Goal: Feedback & Contribution: Contribute content

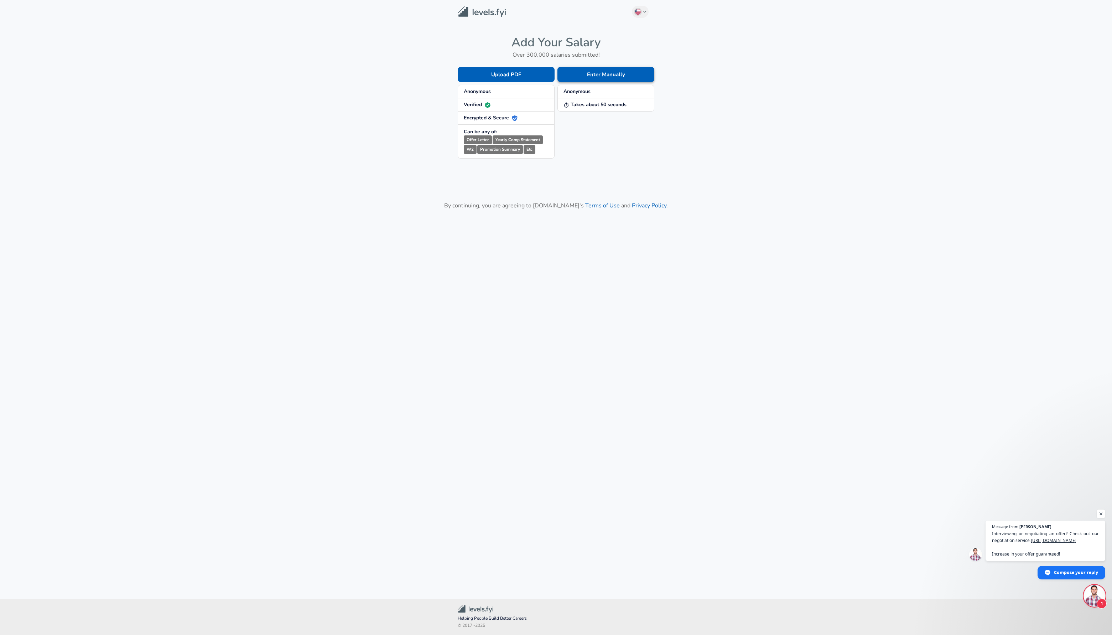
click at [582, 73] on button "Enter Manually" at bounding box center [605, 74] width 97 height 15
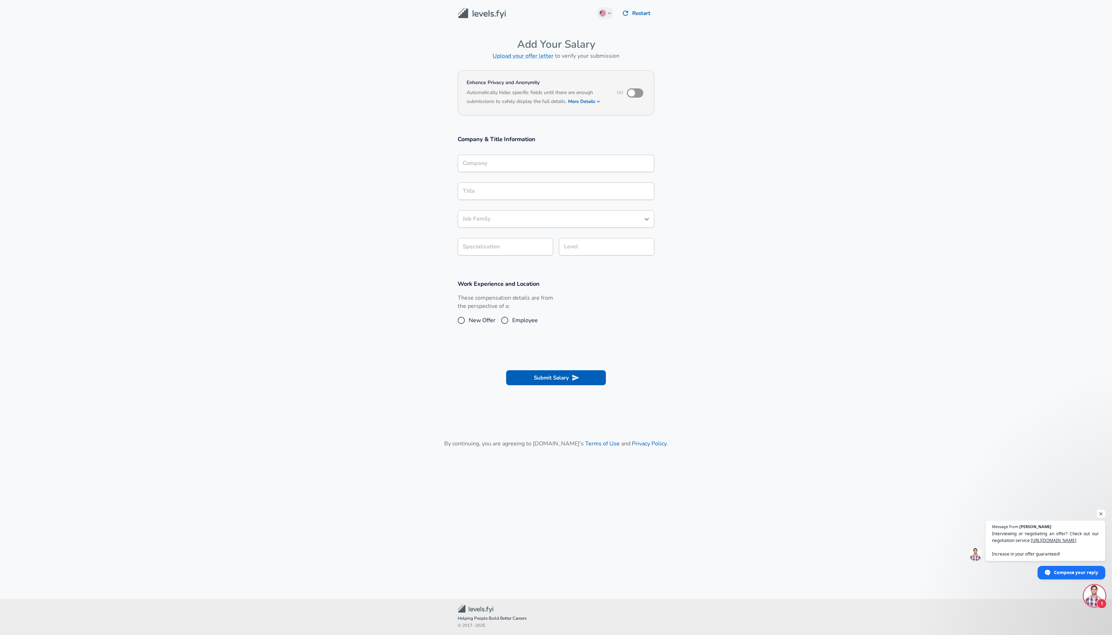
click at [493, 165] on input "Company" at bounding box center [556, 163] width 190 height 11
type input "Nvidia"
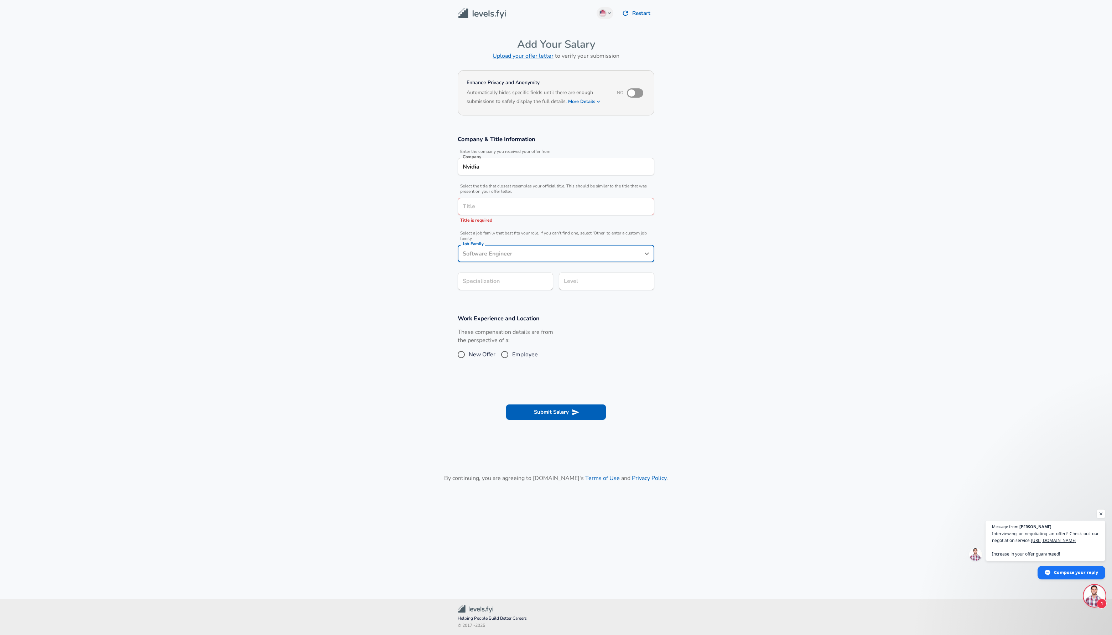
click at [501, 210] on input "Title" at bounding box center [556, 206] width 190 height 11
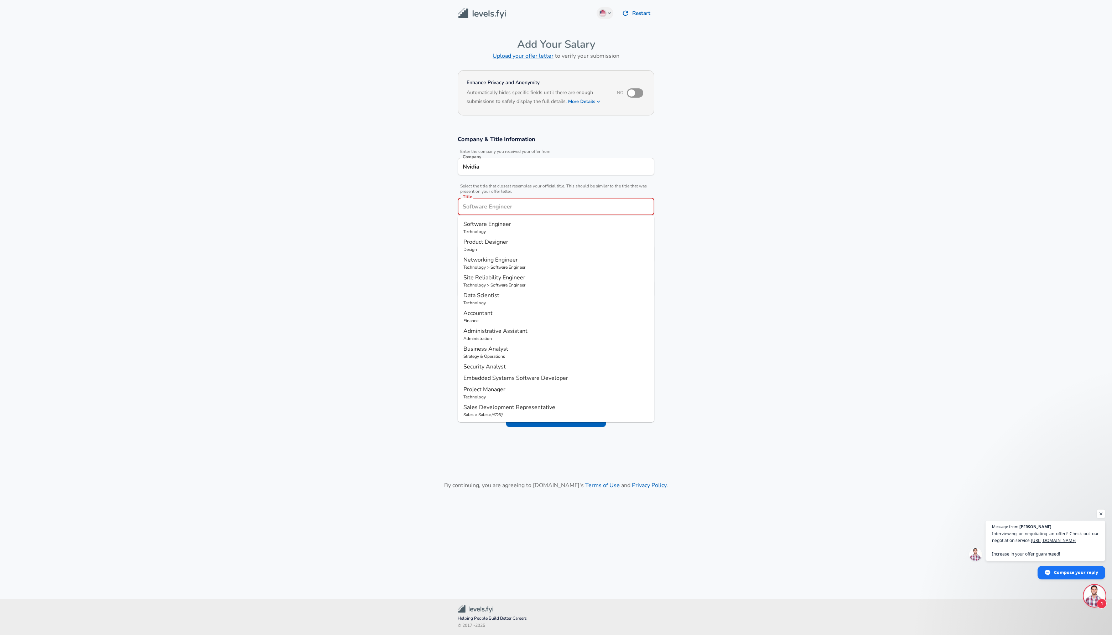
click at [499, 226] on span "Software Engineer" at bounding box center [487, 224] width 48 height 8
type input "Software Engineer"
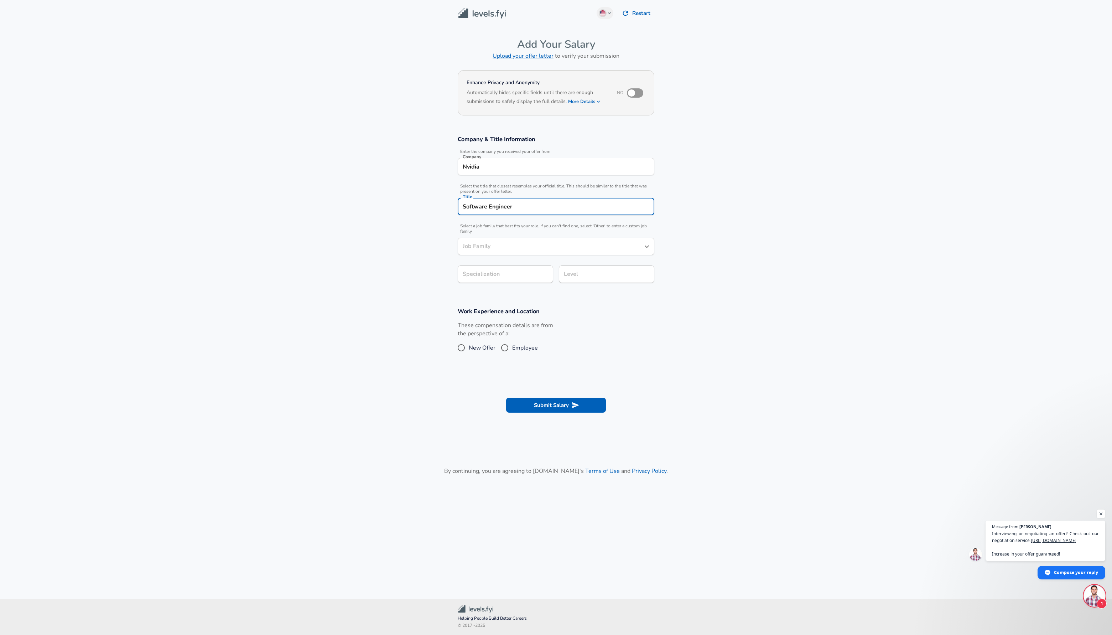
type input "Software Engineer"
click at [505, 280] on body "English ([GEOGRAPHIC_DATA]) Change Restart Add Your Salary Upload your offer le…" at bounding box center [556, 317] width 1112 height 635
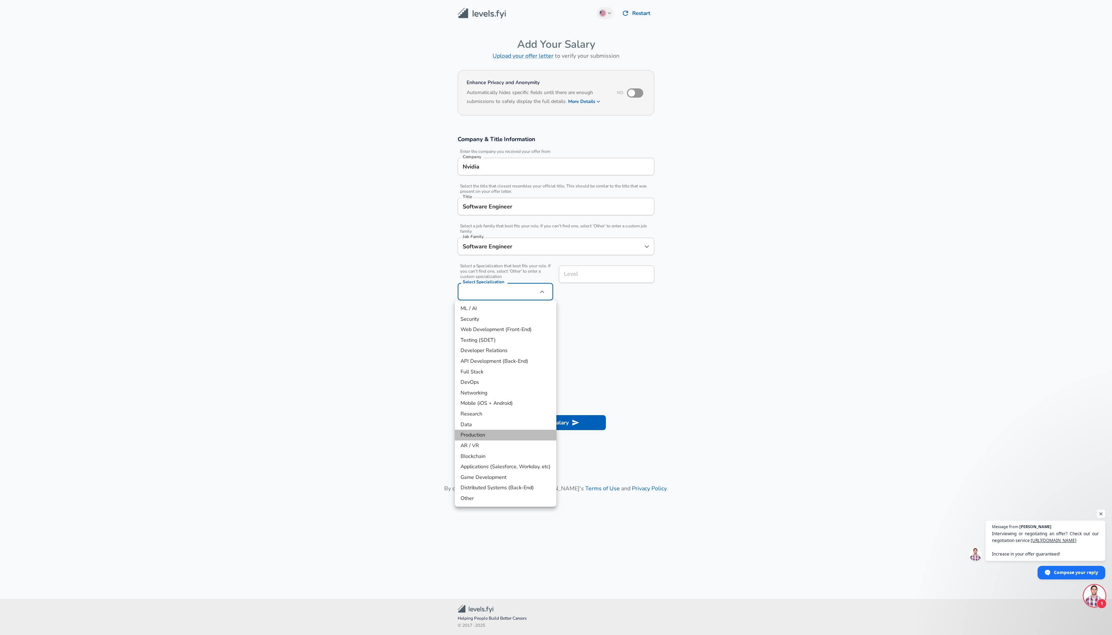
click at [506, 437] on li "Production" at bounding box center [505, 434] width 101 height 11
type input "Production"
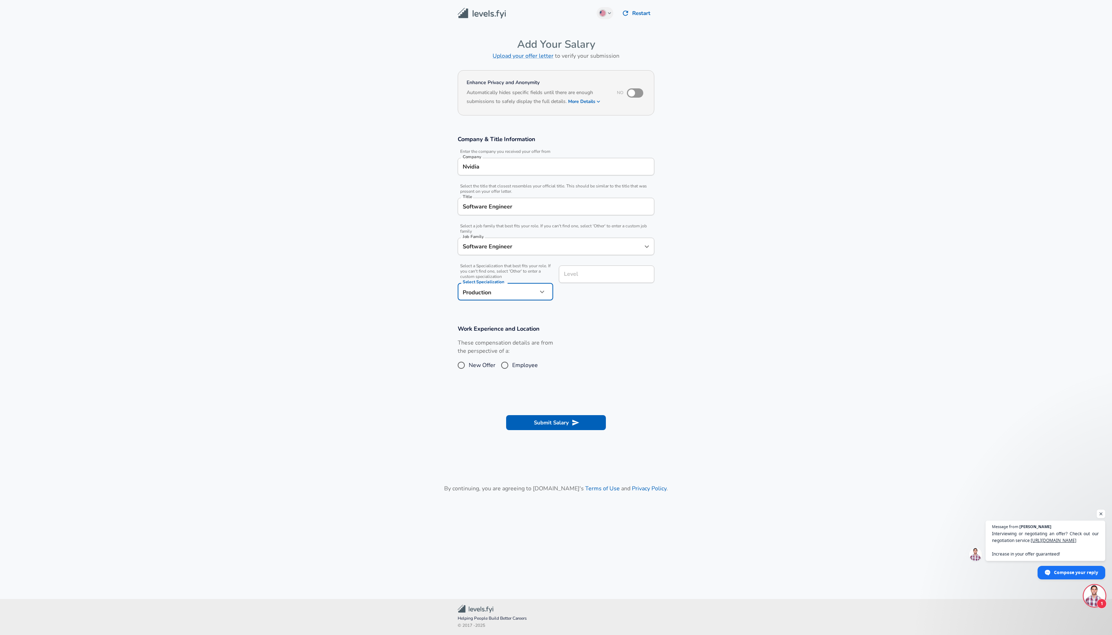
click at [574, 272] on div "Level Level" at bounding box center [603, 282] width 101 height 45
click at [614, 344] on li "IC4" at bounding box center [606, 340] width 95 height 11
type input "IC4"
click at [511, 363] on input "Employee" at bounding box center [504, 364] width 15 height 11
radio input "true"
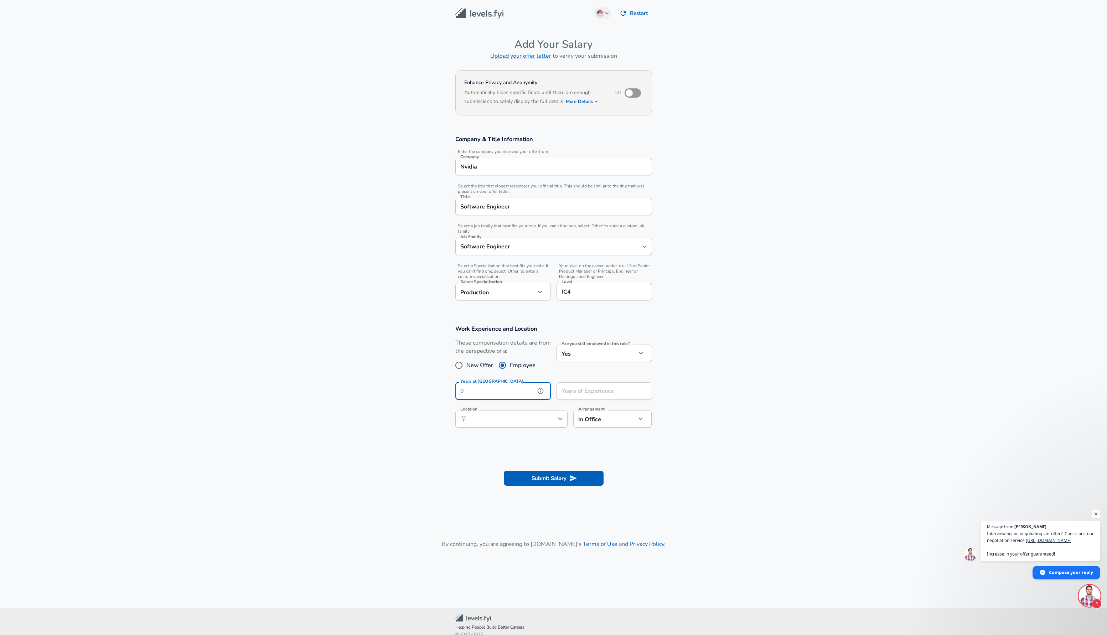
click at [500, 390] on input "Years at [GEOGRAPHIC_DATA]" at bounding box center [495, 390] width 80 height 17
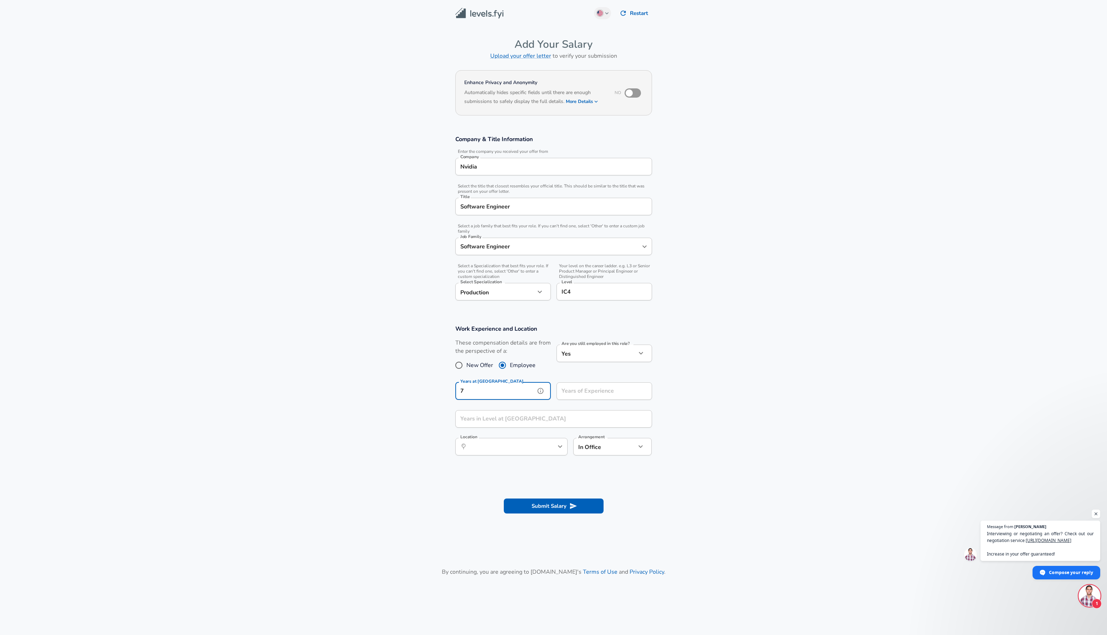
type input "7"
click at [576, 396] on input "Years of Experience" at bounding box center [596, 390] width 80 height 17
type input "10"
click at [551, 422] on input "Years in Level at [GEOGRAPHIC_DATA]" at bounding box center [545, 418] width 181 height 17
type input "2"
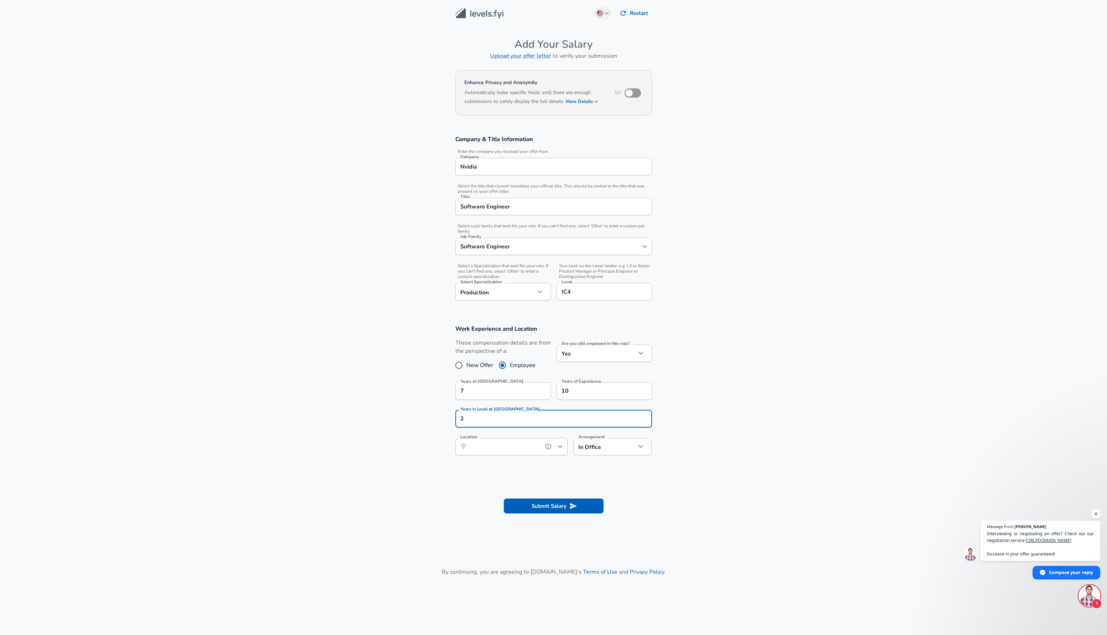
click at [532, 443] on input "Location" at bounding box center [503, 446] width 73 height 11
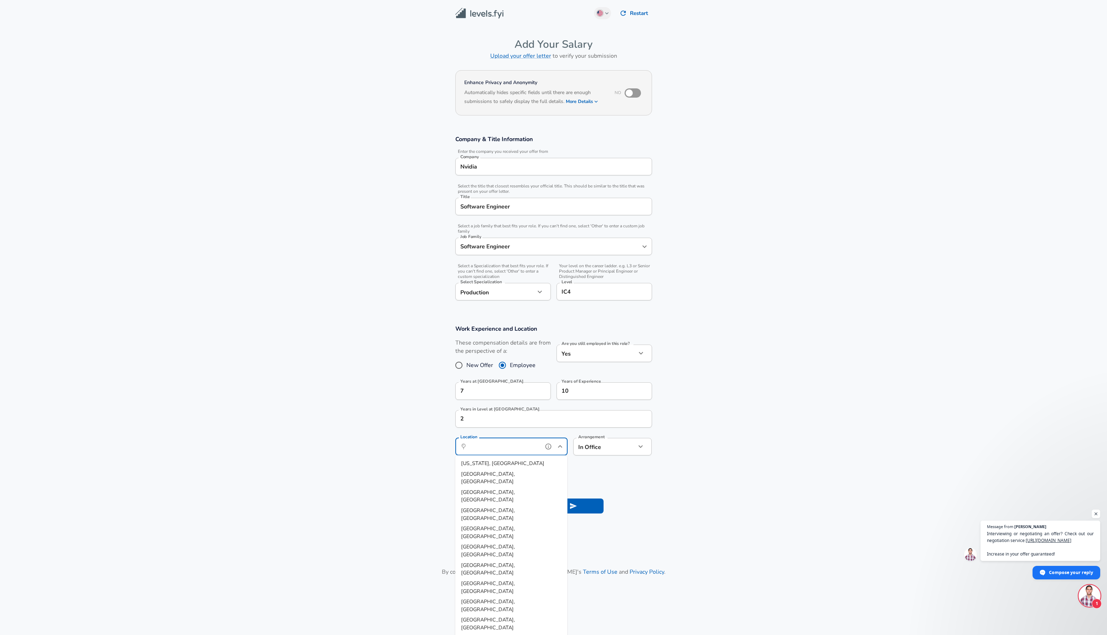
click at [500, 634] on span "[GEOGRAPHIC_DATA], [GEOGRAPHIC_DATA]" at bounding box center [488, 641] width 54 height 15
type input "[GEOGRAPHIC_DATA], [GEOGRAPHIC_DATA]"
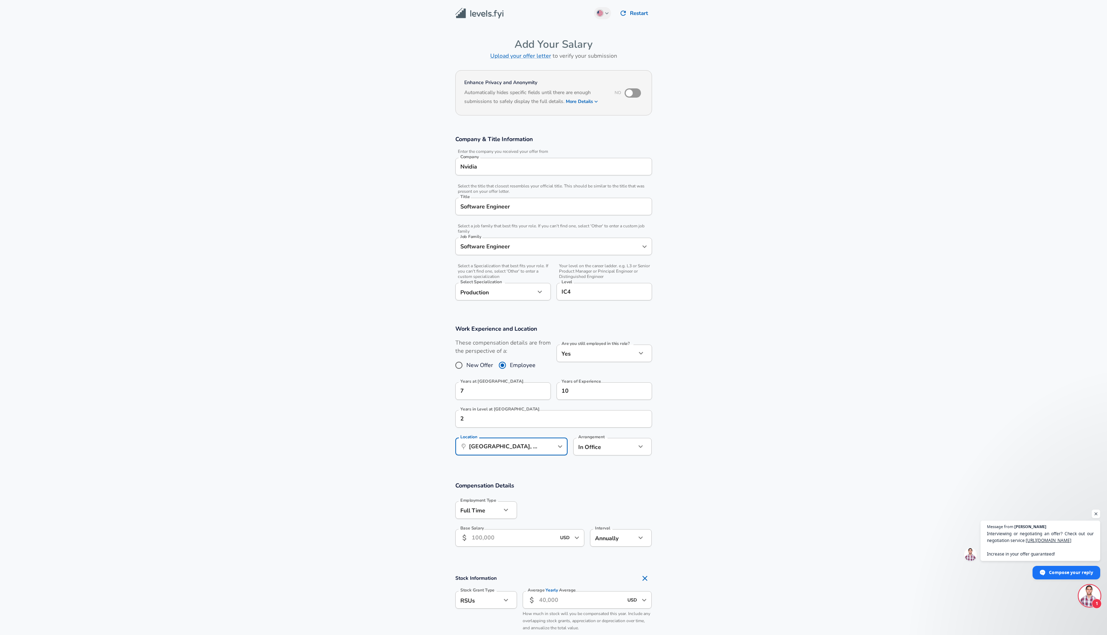
click at [589, 450] on body "English ([GEOGRAPHIC_DATA]) Change Restart Add Your Salary Upload your offer le…" at bounding box center [553, 317] width 1107 height 635
click at [590, 462] on li "Fully Remote" at bounding box center [612, 463] width 79 height 11
click at [587, 448] on body "English ([GEOGRAPHIC_DATA]) Change Restart Add Your Salary Upload your offer le…" at bounding box center [553, 317] width 1107 height 635
click at [590, 483] on li "Hybrid" at bounding box center [612, 484] width 79 height 11
type input "hybrid"
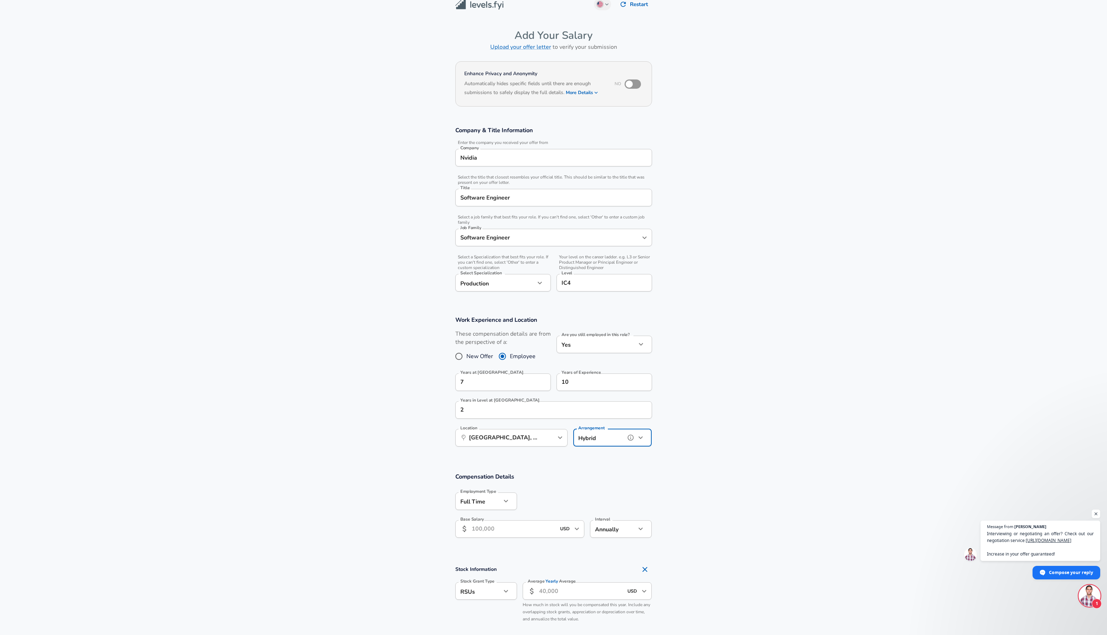
scroll to position [19, 0]
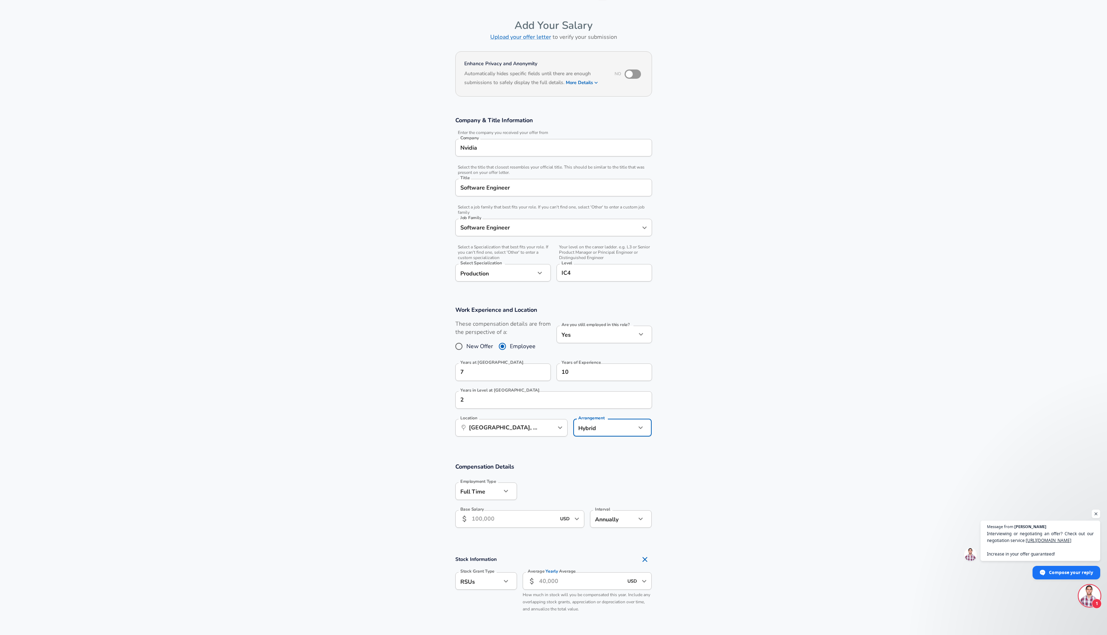
click at [504, 520] on input "Base Salary" at bounding box center [514, 518] width 84 height 17
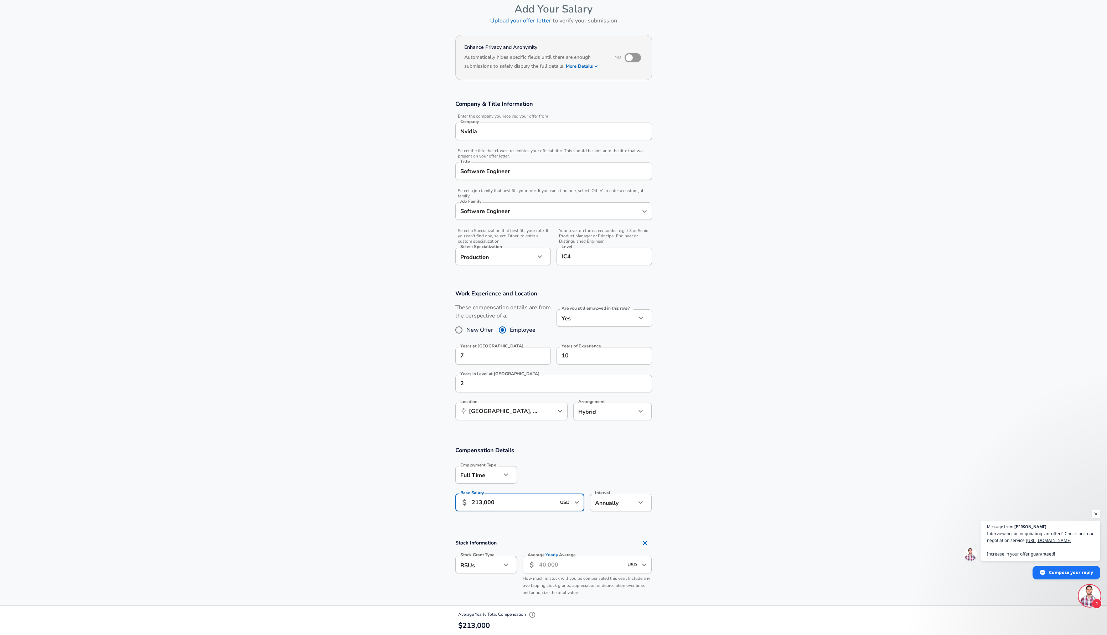
scroll to position [52, 0]
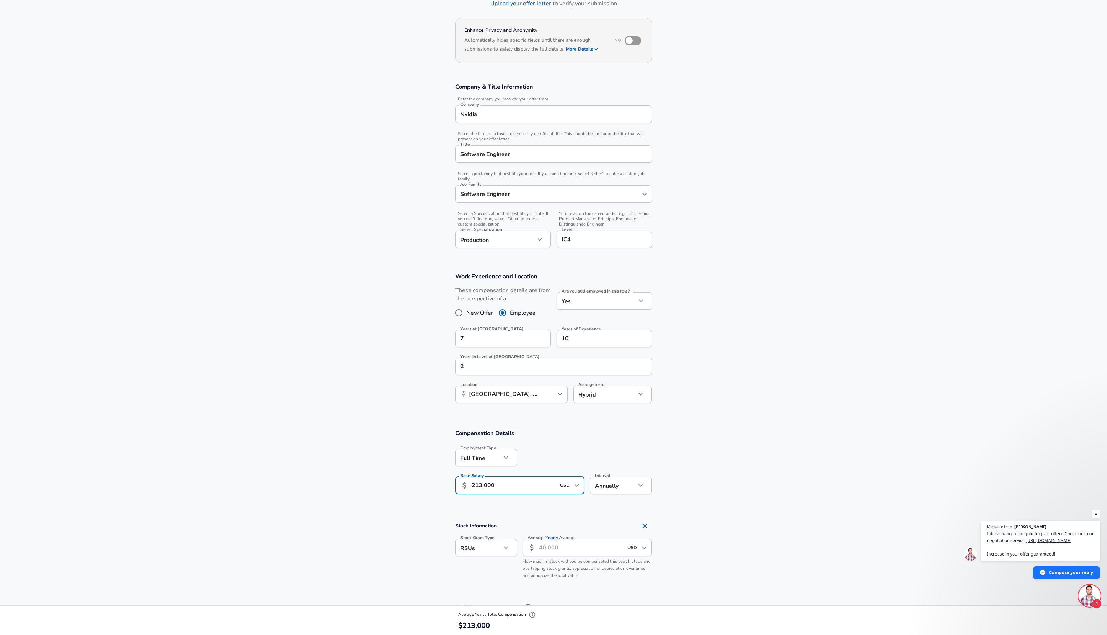
type input "213,000"
click at [576, 546] on input "Average Yearly Average" at bounding box center [581, 546] width 84 height 17
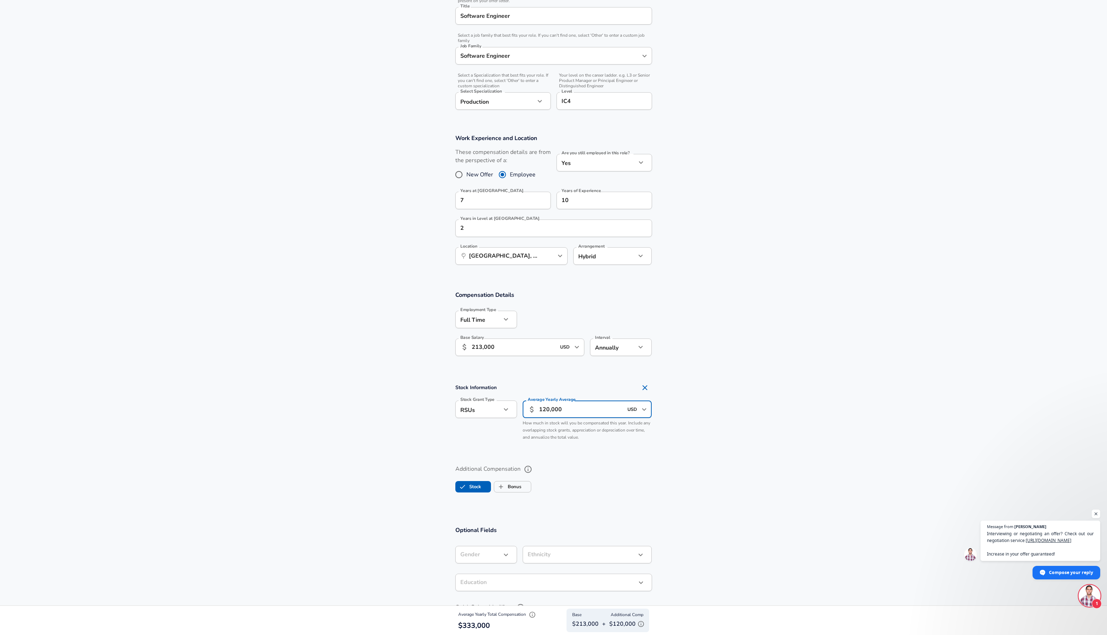
scroll to position [310, 0]
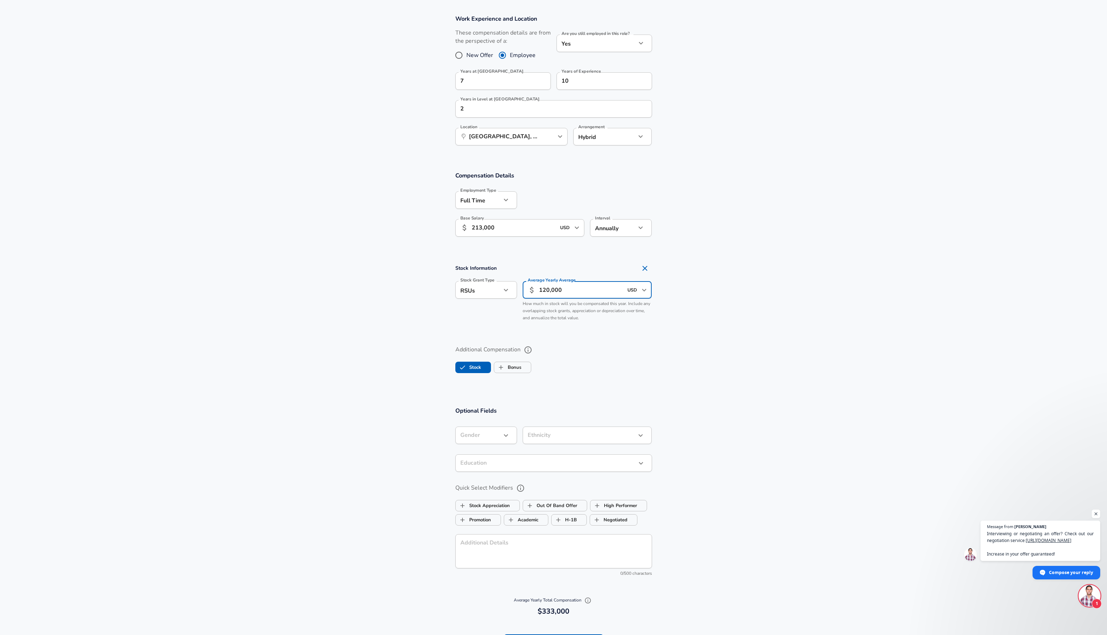
type input "120,000"
click at [491, 325] on body "English ([GEOGRAPHIC_DATA]) Change Restart Add Your Salary Upload your offer le…" at bounding box center [556, 7] width 1112 height 635
click at [489, 448] on li "[DEMOGRAPHIC_DATA]" at bounding box center [489, 452] width 69 height 11
type input "[DEMOGRAPHIC_DATA]"
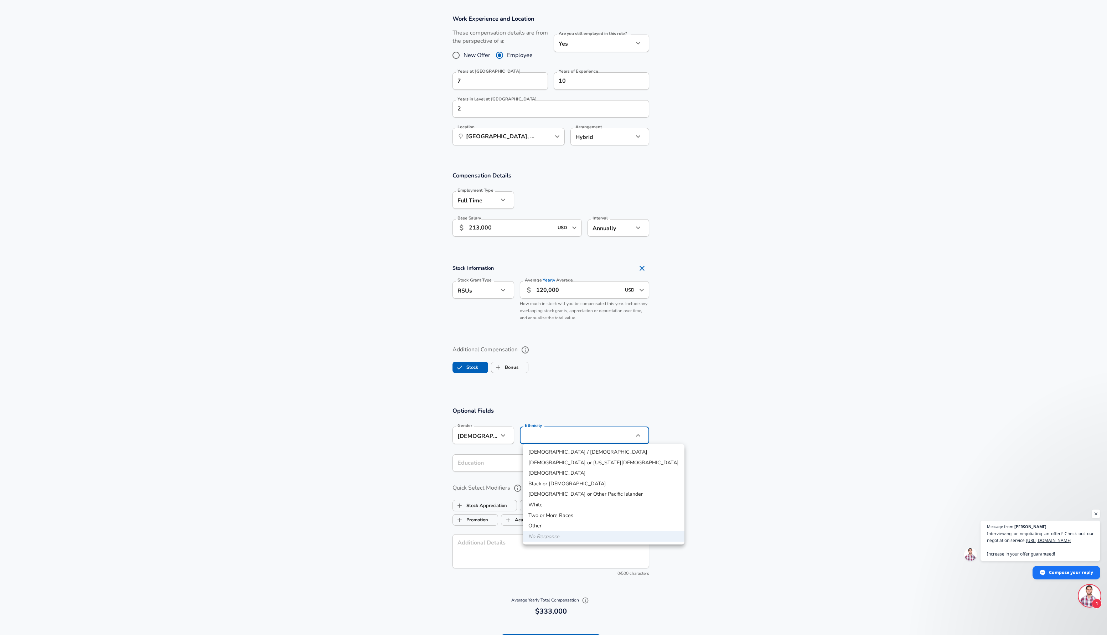
click at [548, 325] on body "English ([GEOGRAPHIC_DATA]) Change Restart Add Your Salary Upload your offer le…" at bounding box center [553, 7] width 1107 height 635
click at [553, 472] on li "[DEMOGRAPHIC_DATA]" at bounding box center [603, 473] width 162 height 11
type input "[DEMOGRAPHIC_DATA]"
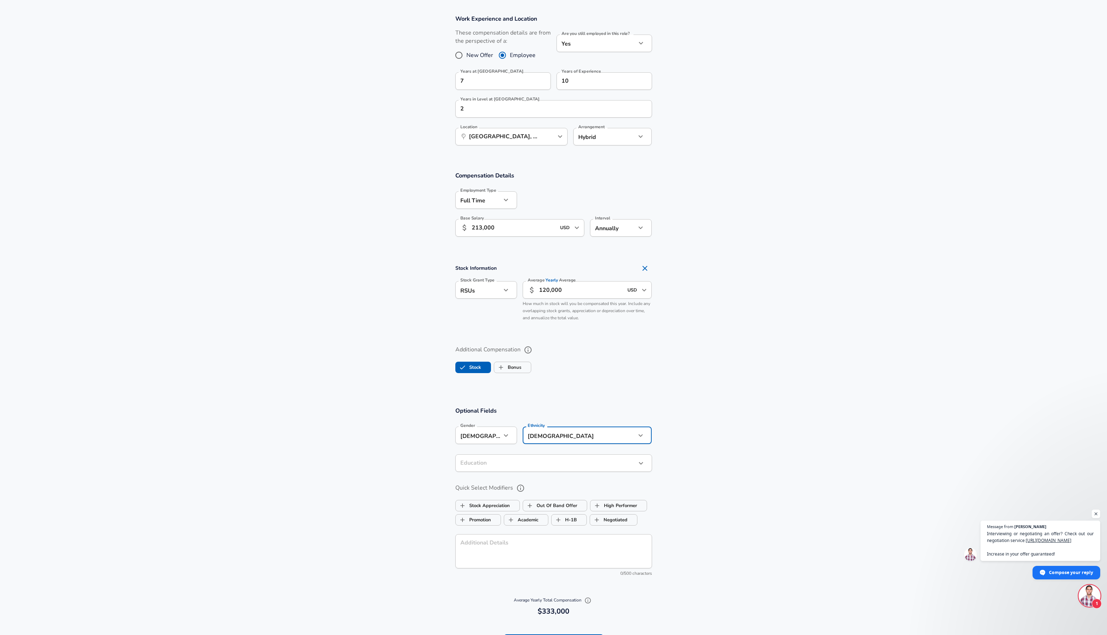
click at [517, 325] on body "English ([GEOGRAPHIC_DATA]) Change Restart Add Your Salary Upload your offer le…" at bounding box center [553, 7] width 1107 height 635
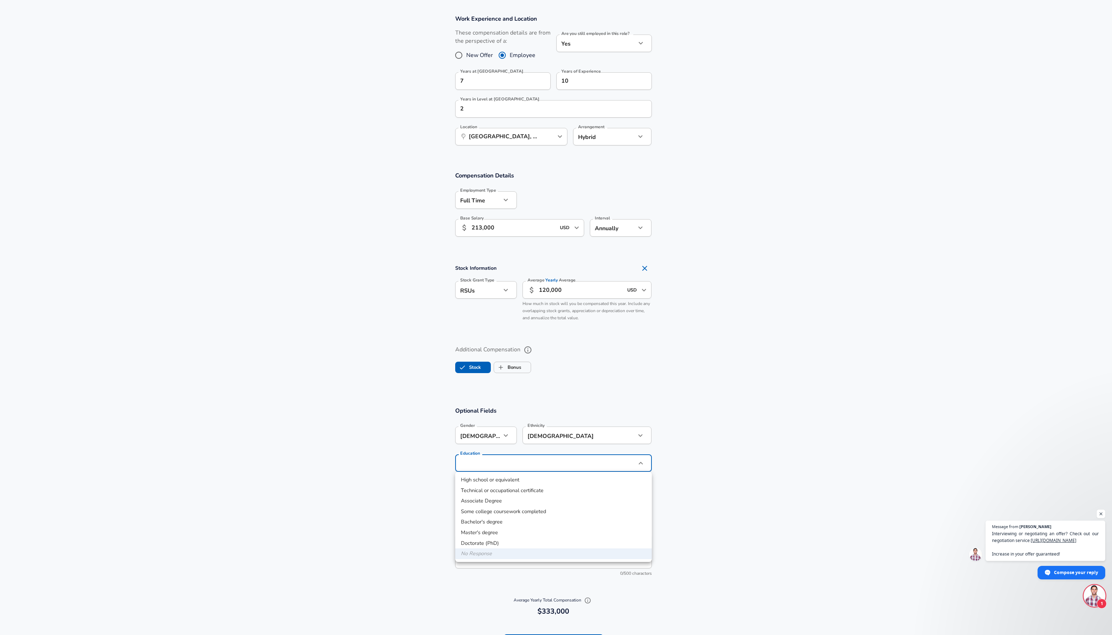
click at [518, 530] on li "Master's degree" at bounding box center [553, 532] width 197 height 11
type input "Masters degree"
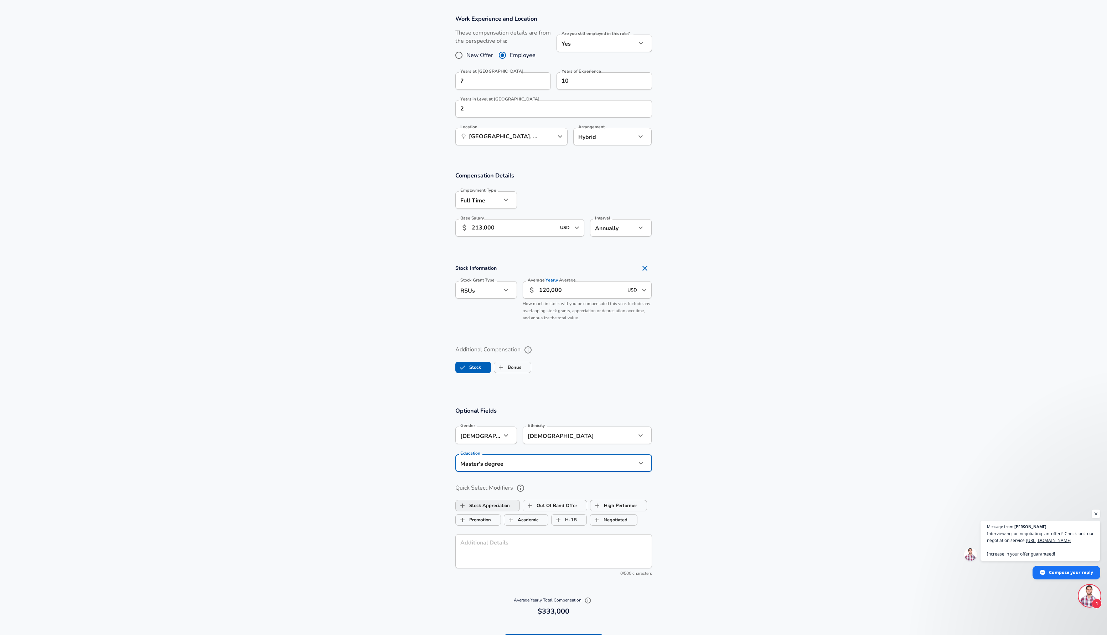
click at [497, 503] on label "Stock Appreciation" at bounding box center [482, 506] width 54 height 14
checkbox input "true"
click at [566, 518] on label "H-1B" at bounding box center [563, 520] width 25 height 14
checkbox input "true"
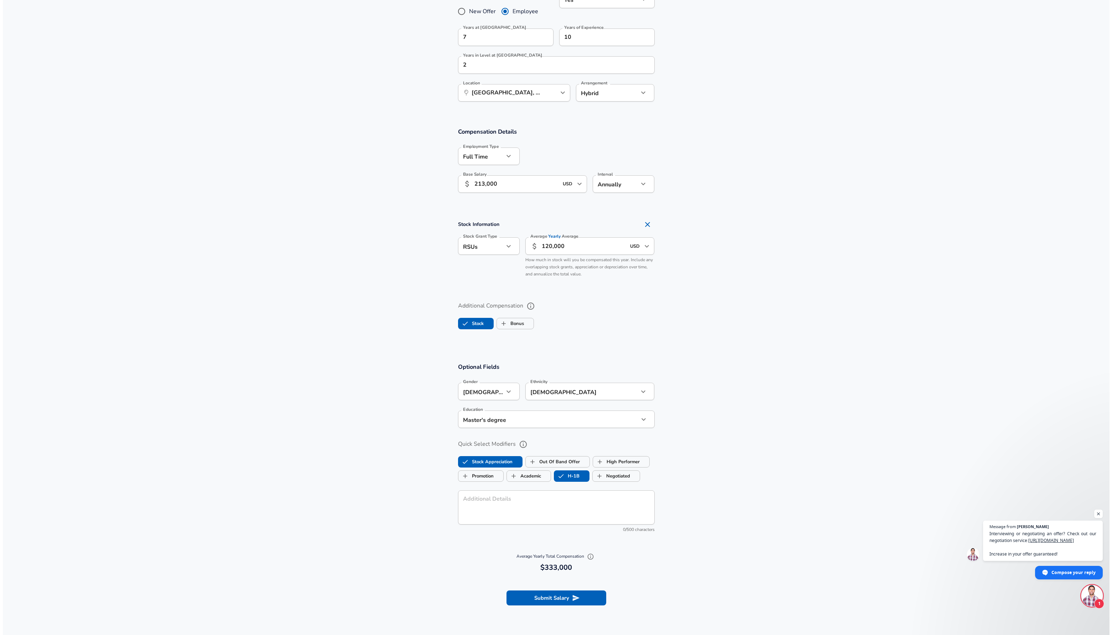
scroll to position [363, 0]
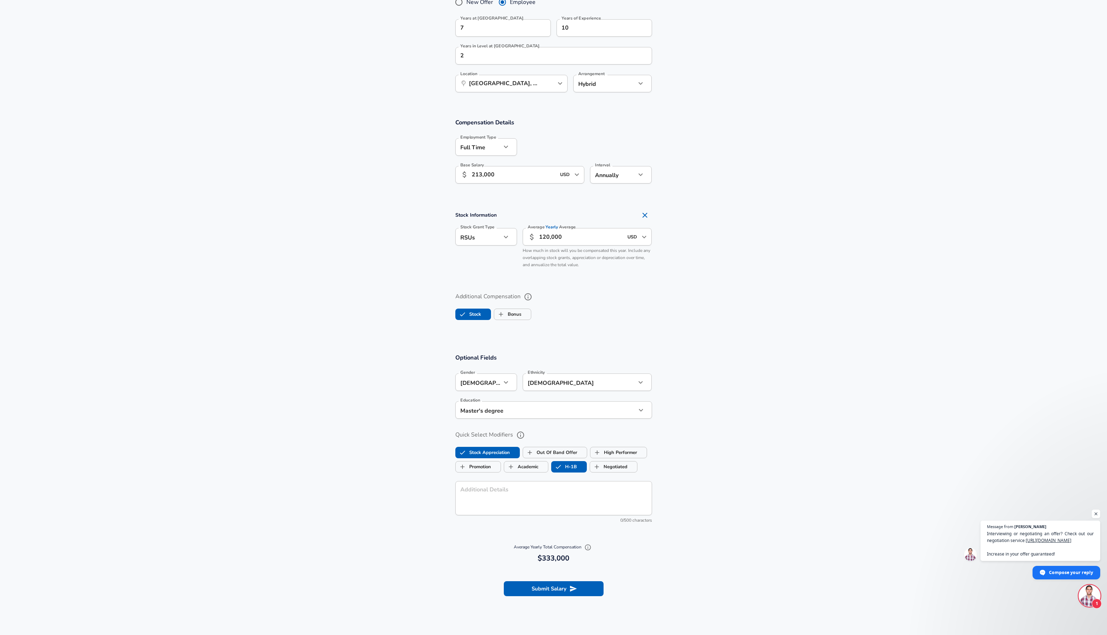
drag, startPoint x: 574, startPoint y: 590, endPoint x: 580, endPoint y: 588, distance: 6.3
click at [574, 590] on icon "submit" at bounding box center [573, 588] width 8 height 8
